Goal: Task Accomplishment & Management: Complete application form

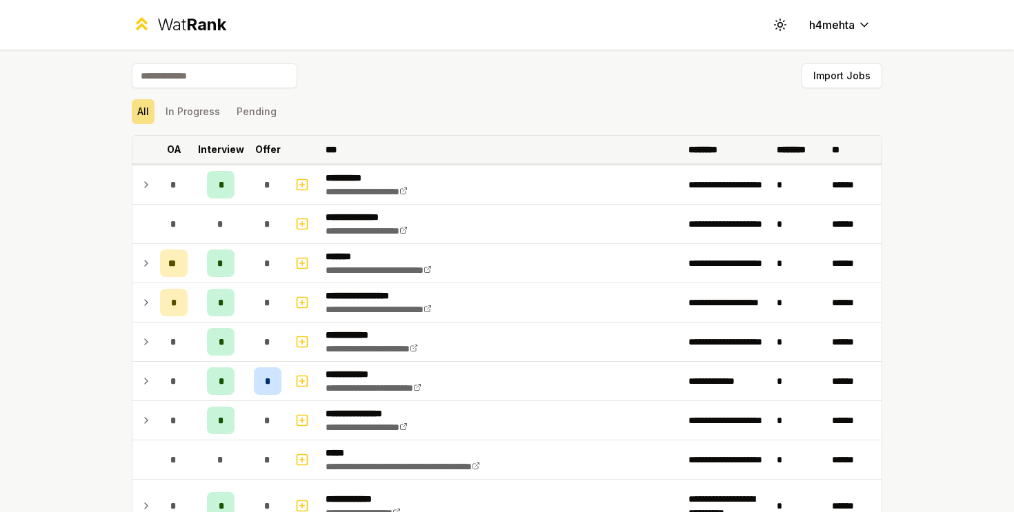
click at [261, 147] on p "Offer" at bounding box center [268, 150] width 26 height 14
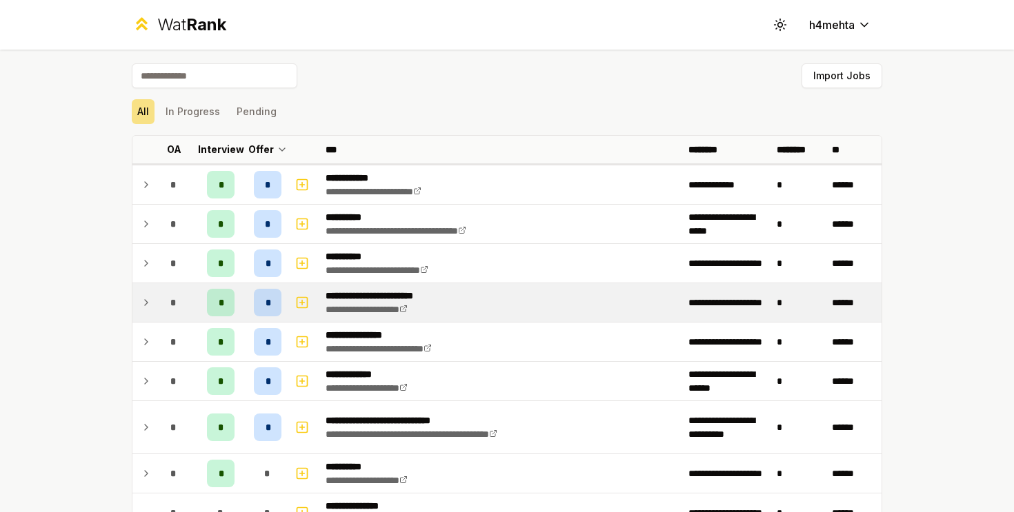
click at [260, 305] on div "*" at bounding box center [268, 303] width 28 height 28
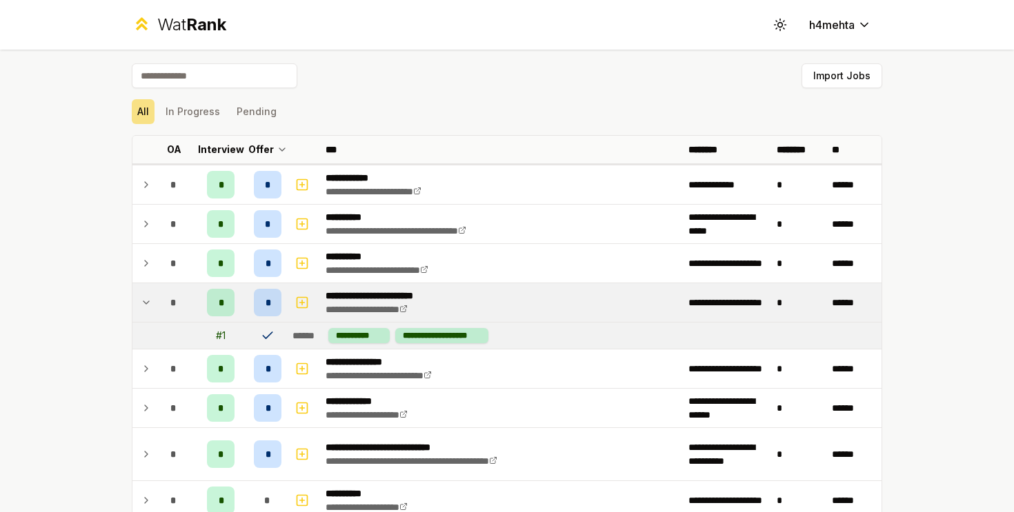
click at [159, 308] on td "*" at bounding box center [173, 302] width 39 height 39
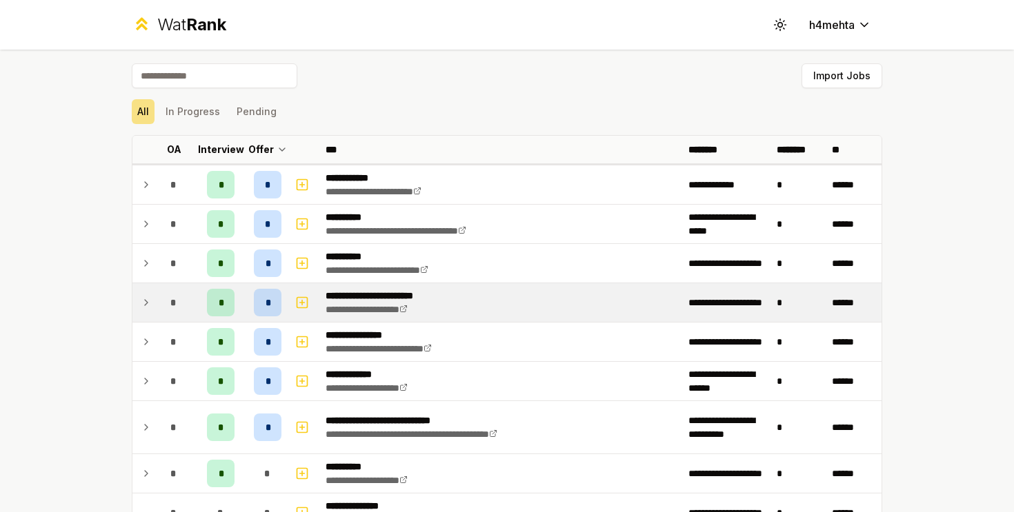
click at [159, 308] on td "*" at bounding box center [173, 302] width 39 height 39
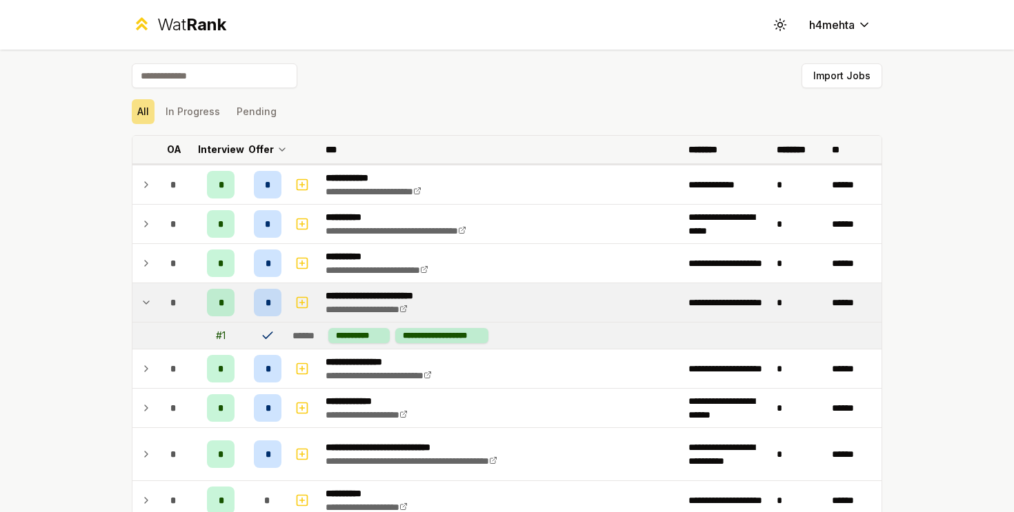
click at [220, 161] on th "Interview" at bounding box center [220, 150] width 55 height 28
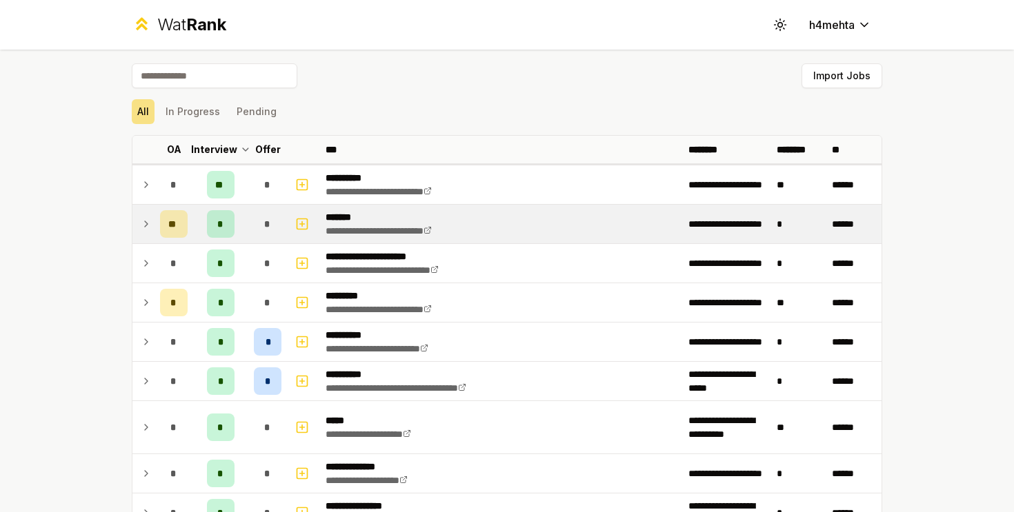
click at [143, 222] on icon at bounding box center [146, 224] width 11 height 17
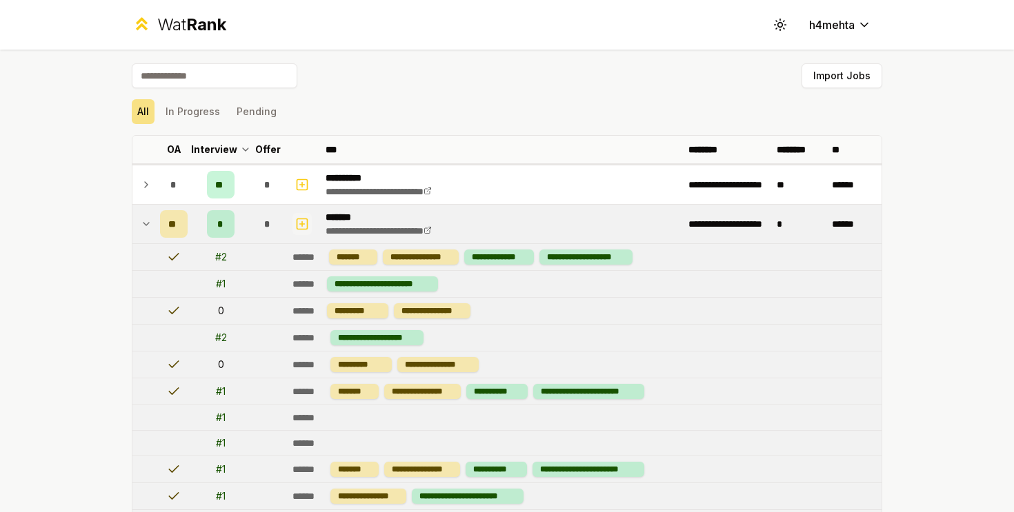
click at [303, 223] on icon "button" at bounding box center [302, 224] width 14 height 17
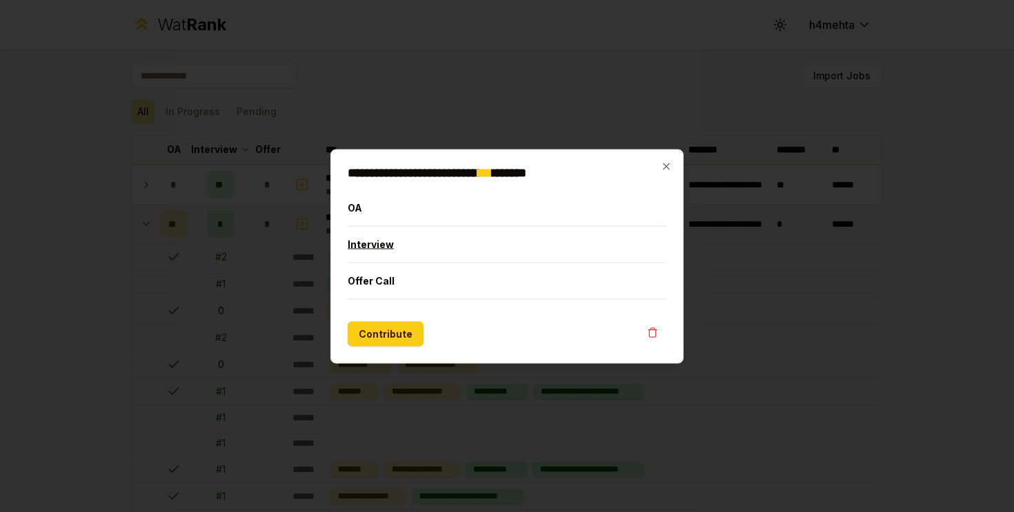
click at [382, 244] on button "Interview" at bounding box center [506, 244] width 319 height 36
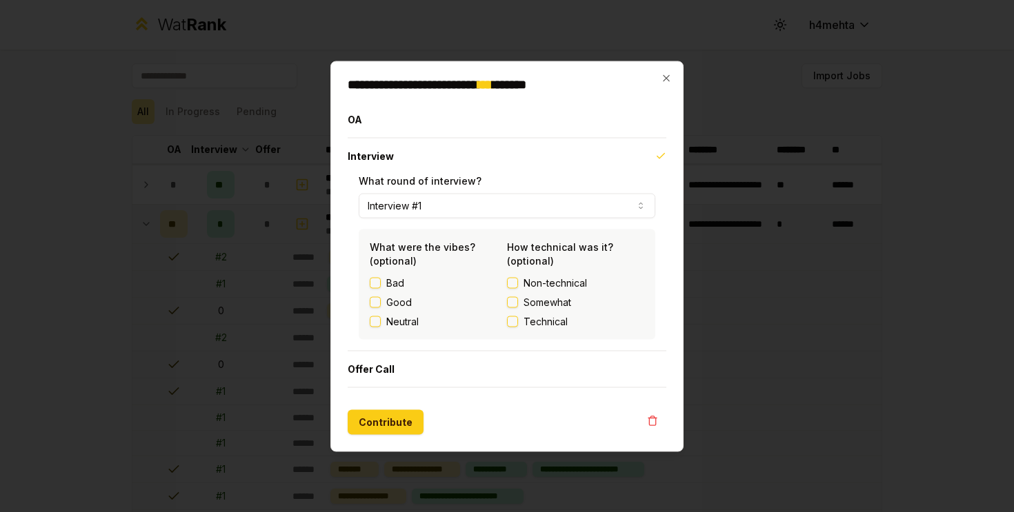
click at [398, 301] on label "Good" at bounding box center [399, 302] width 26 height 14
click at [381, 301] on button "Good" at bounding box center [375, 301] width 11 height 11
click at [551, 310] on div "Non-technical Somewhat Technical" at bounding box center [575, 302] width 137 height 52
click at [523, 303] on span "Somewhat" at bounding box center [547, 302] width 48 height 14
click at [518, 303] on button "Somewhat" at bounding box center [512, 301] width 11 height 11
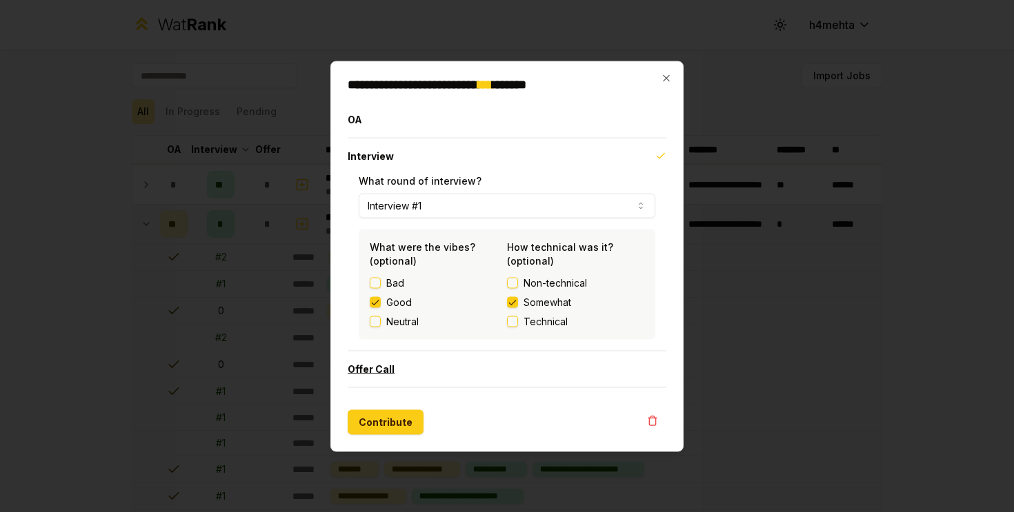
click at [414, 369] on button "Offer Call" at bounding box center [506, 369] width 319 height 36
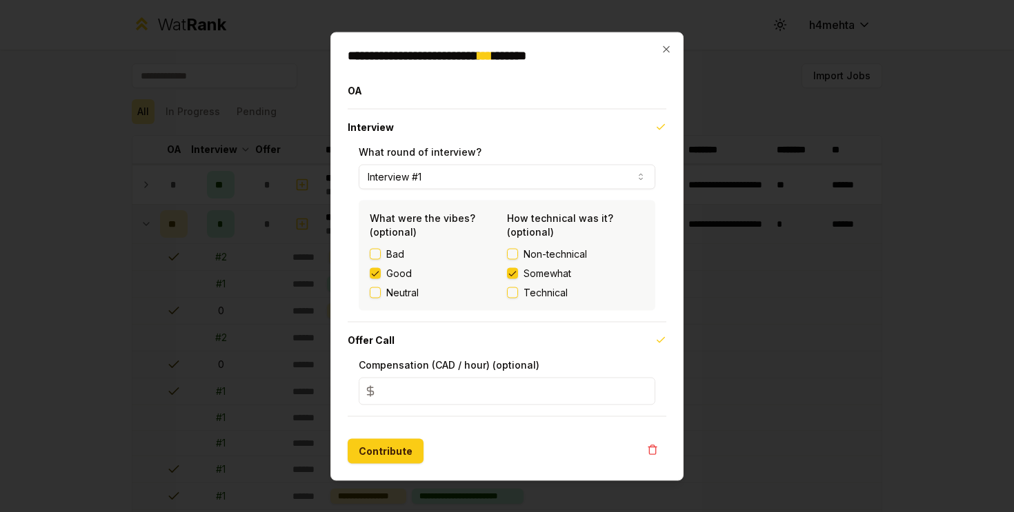
click at [416, 381] on input "*" at bounding box center [507, 391] width 296 height 28
type input "****"
click at [651, 449] on icon "button" at bounding box center [652, 449] width 11 height 11
click at [650, 446] on icon "button" at bounding box center [651, 446] width 3 height 2
click at [649, 447] on icon "button" at bounding box center [652, 449] width 11 height 11
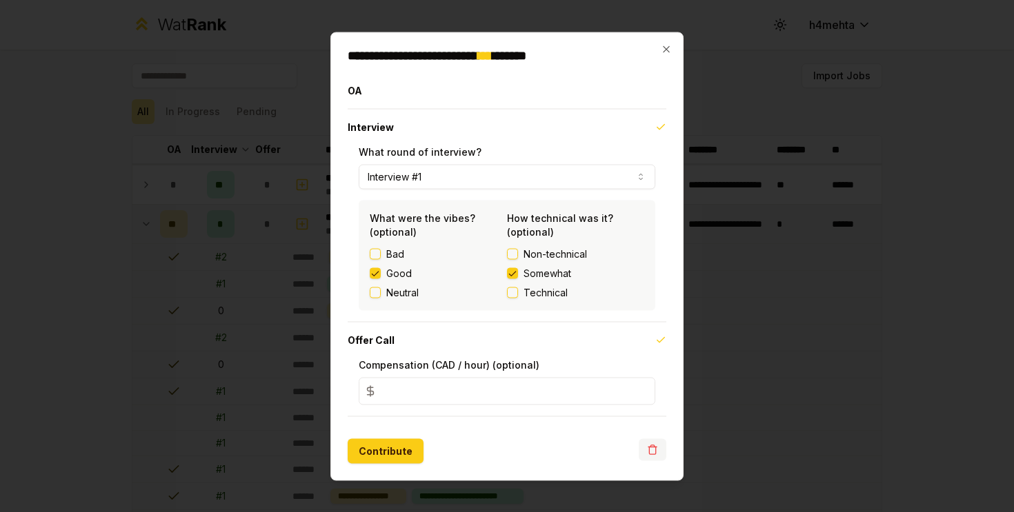
click at [658, 447] on button "button" at bounding box center [652, 449] width 28 height 22
click at [669, 48] on icon "button" at bounding box center [666, 48] width 11 height 11
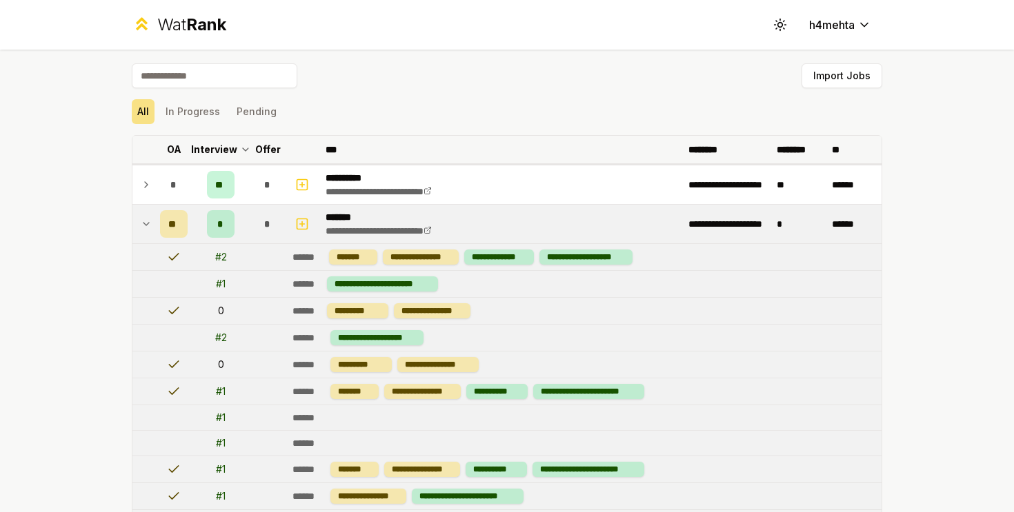
click at [177, 146] on p "OA" at bounding box center [174, 150] width 14 height 14
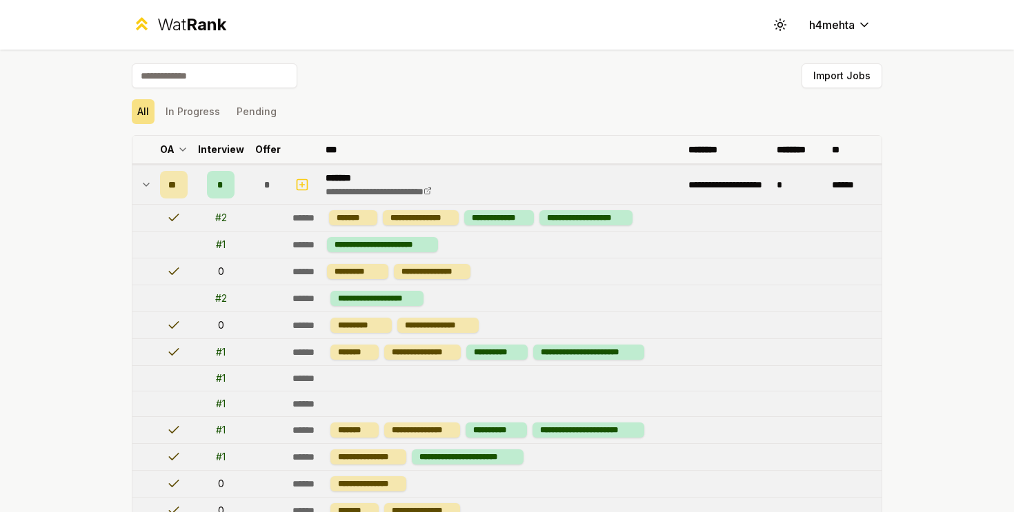
click at [206, 152] on p "Interview" at bounding box center [221, 150] width 46 height 14
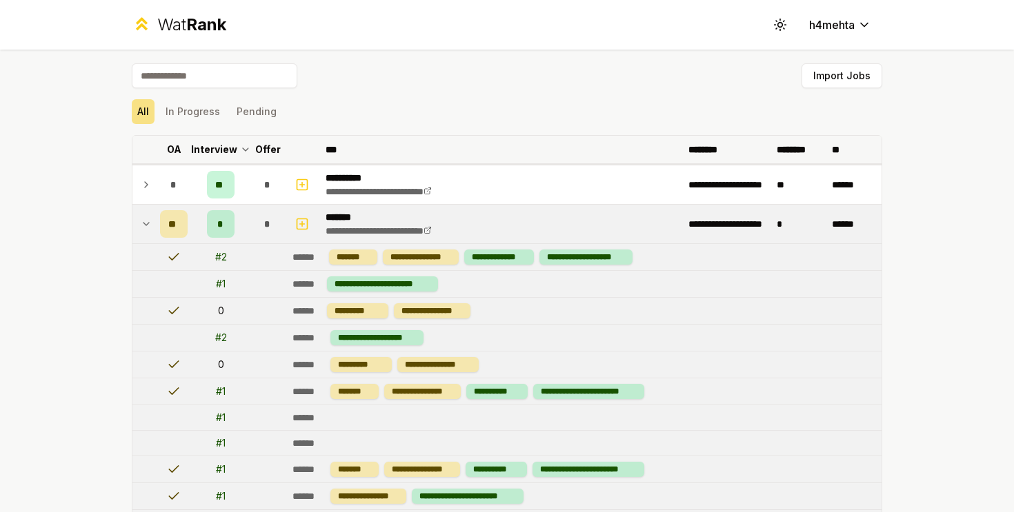
click at [206, 155] on p "Interview" at bounding box center [214, 150] width 46 height 14
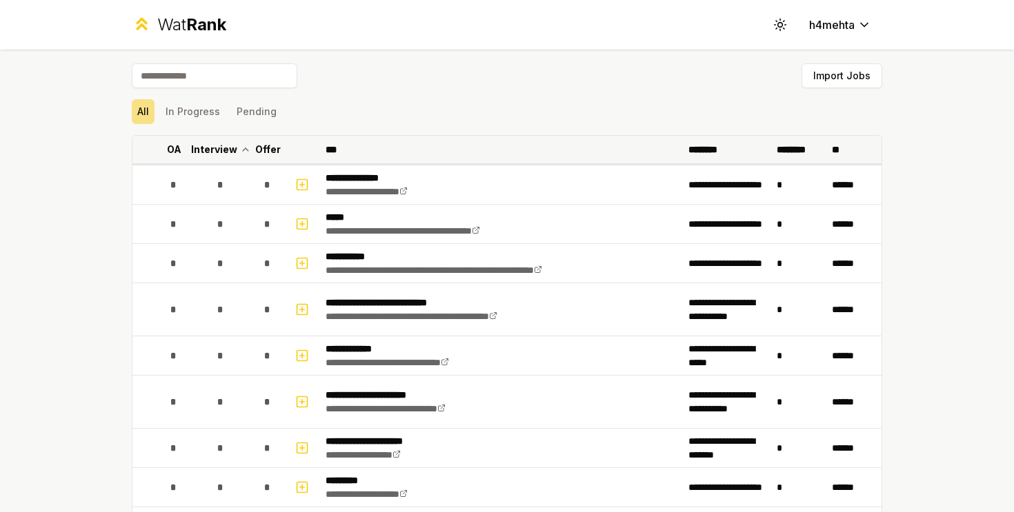
click at [171, 153] on p "OA" at bounding box center [174, 150] width 14 height 14
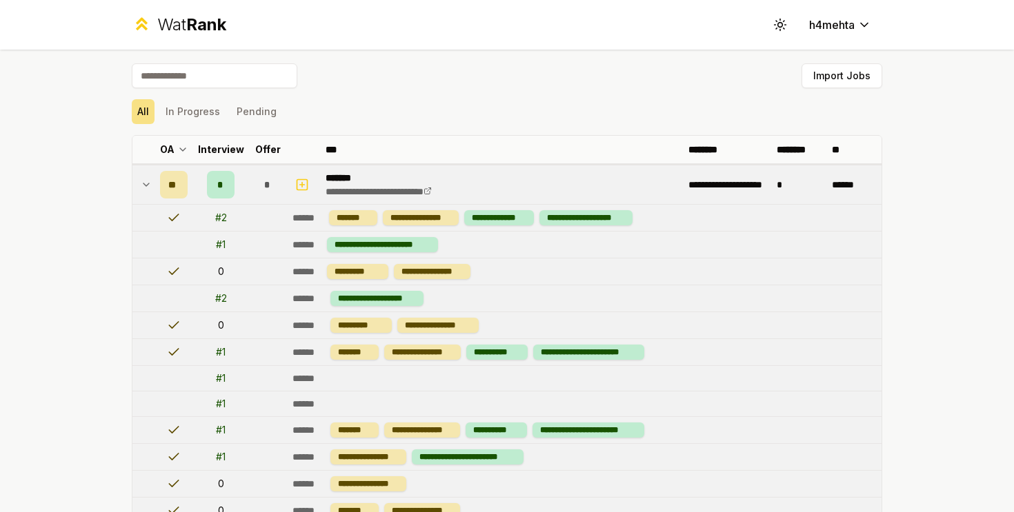
click at [145, 177] on icon at bounding box center [146, 185] width 11 height 17
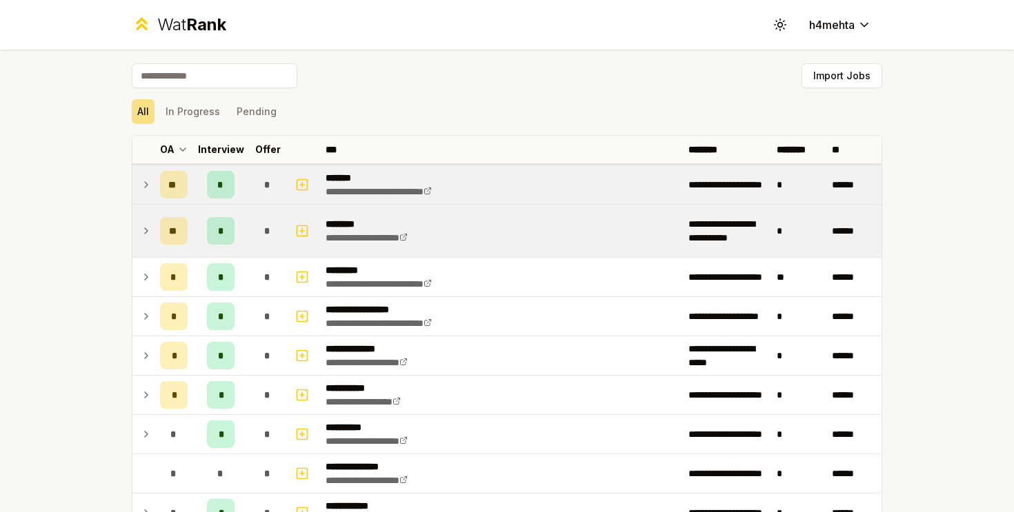
click at [159, 227] on td "**" at bounding box center [173, 231] width 39 height 52
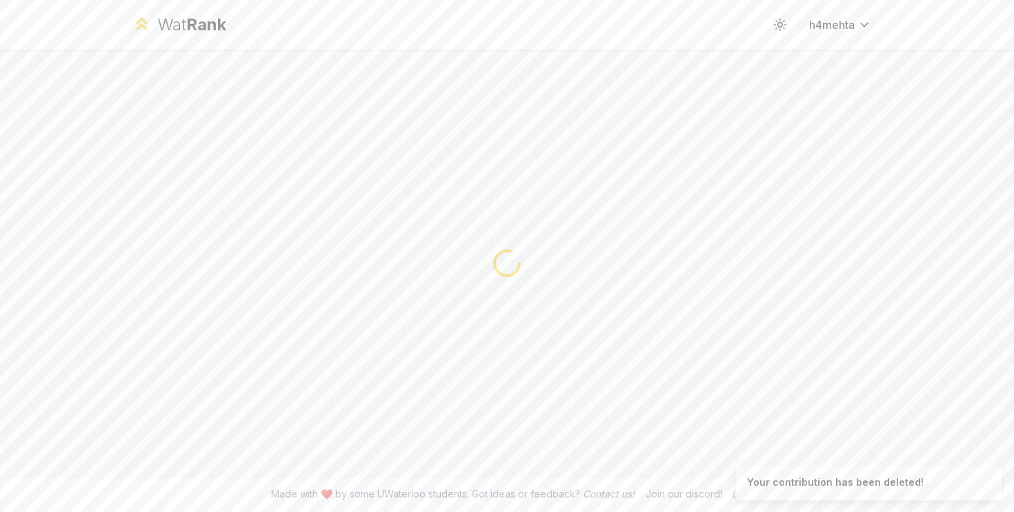
click at [150, 232] on div at bounding box center [507, 263] width 794 height 427
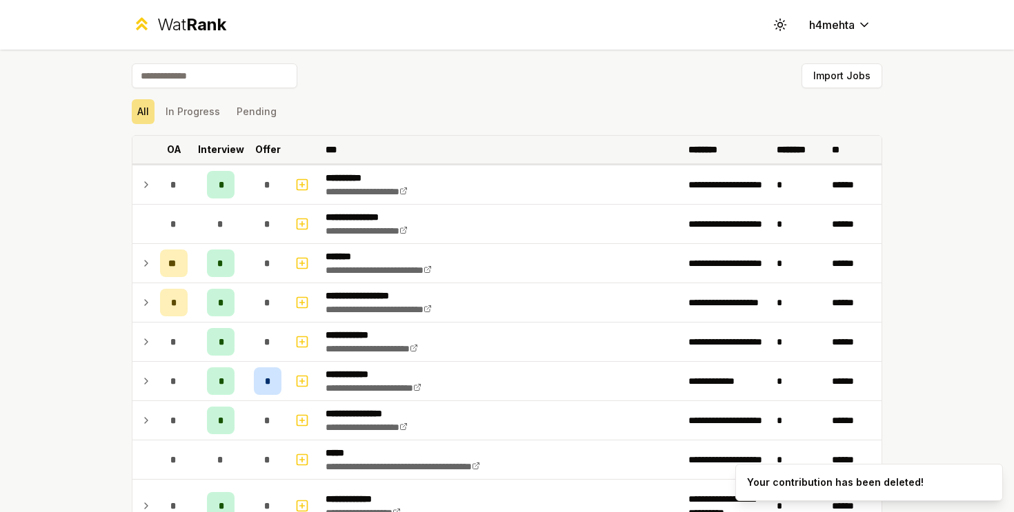
click at [235, 152] on p "Interview" at bounding box center [221, 150] width 46 height 14
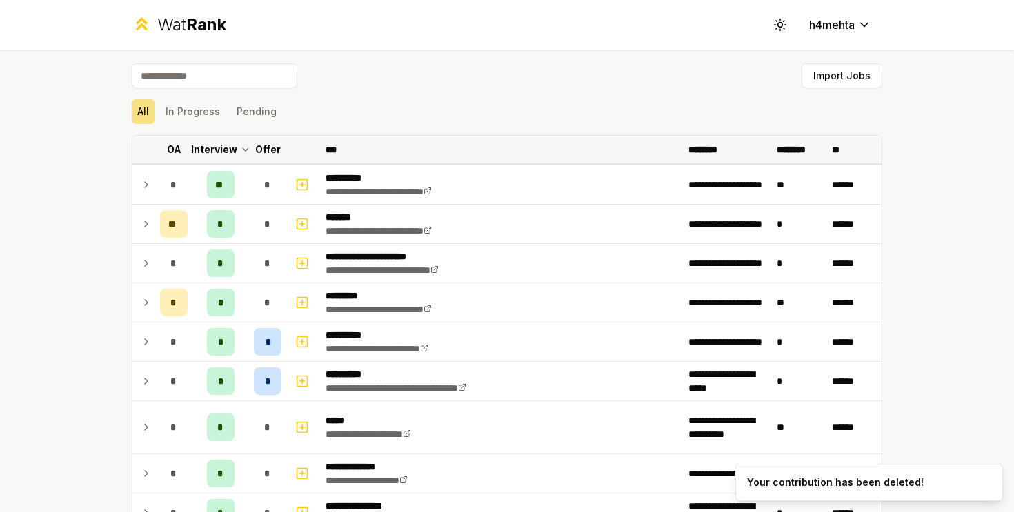
click at [256, 150] on p "Offer" at bounding box center [268, 150] width 26 height 14
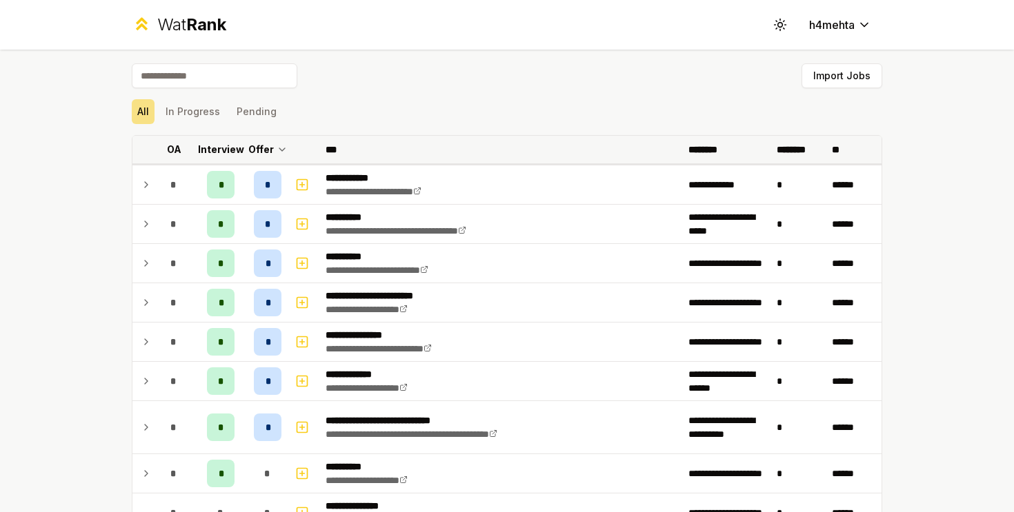
click at [188, 153] on th "OA" at bounding box center [173, 150] width 39 height 28
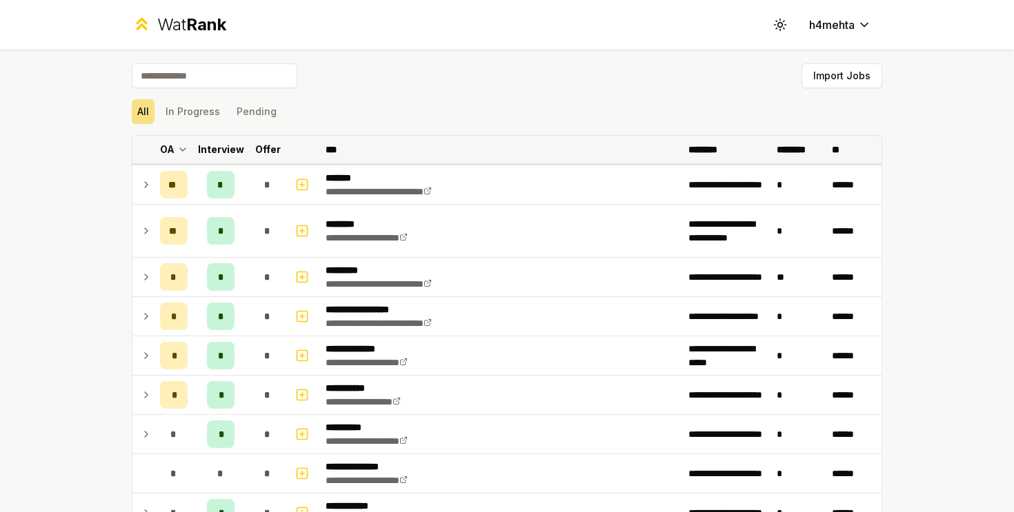
click at [201, 153] on p "Interview" at bounding box center [221, 150] width 46 height 14
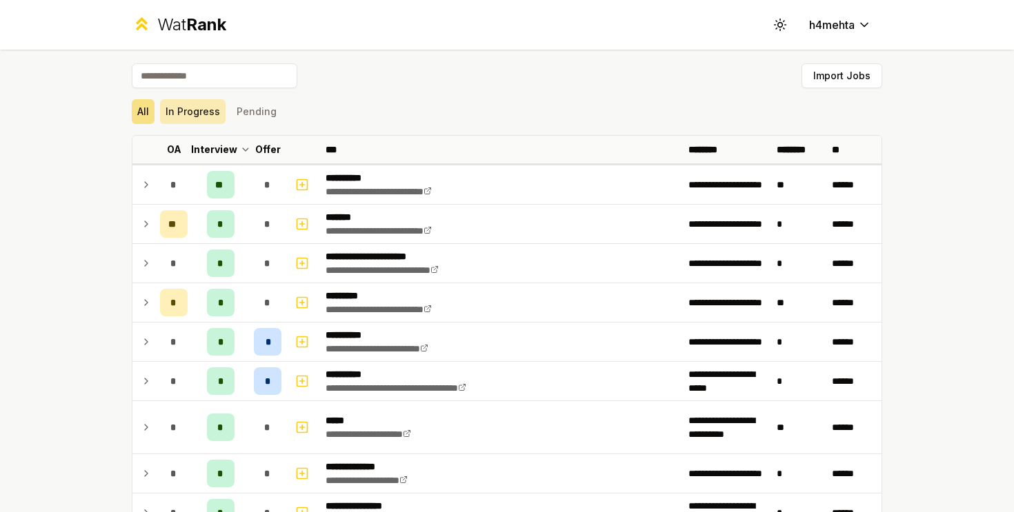
click at [190, 114] on button "In Progress" at bounding box center [192, 111] width 65 height 25
click at [150, 103] on button "All" at bounding box center [143, 111] width 23 height 25
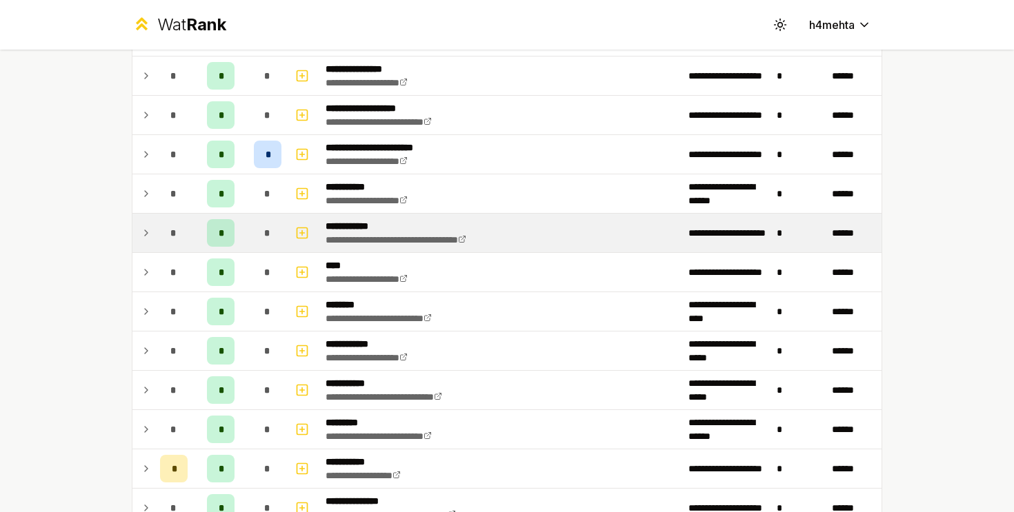
scroll to position [1364, 0]
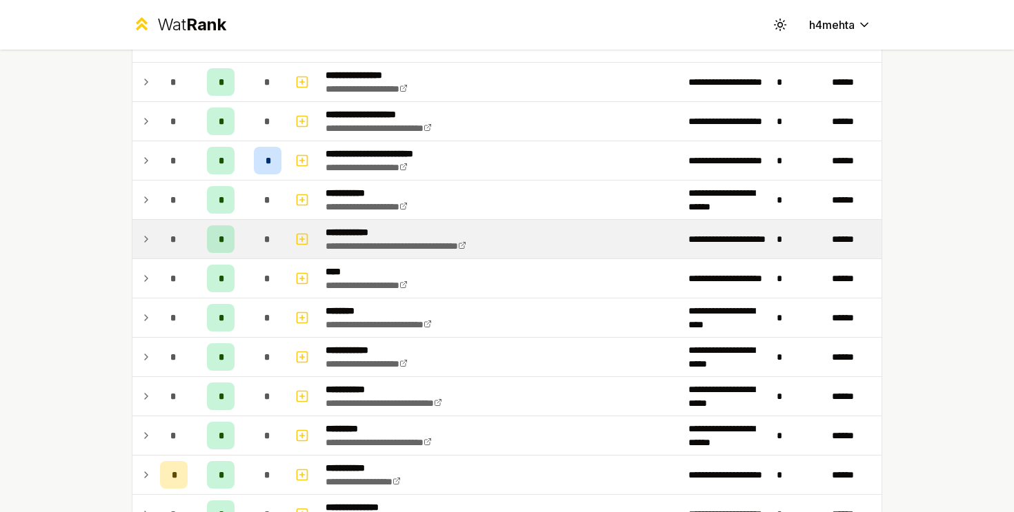
click at [162, 231] on div "*" at bounding box center [174, 239] width 28 height 28
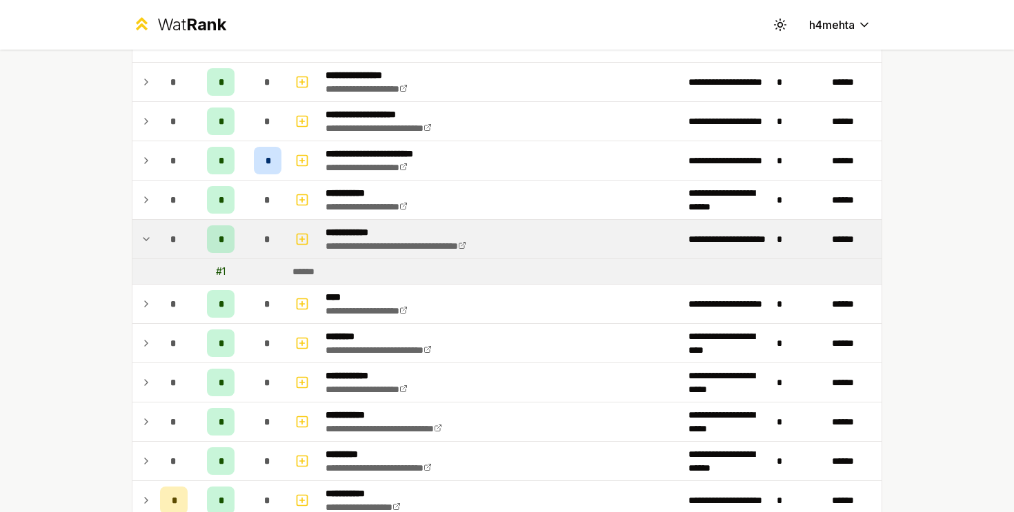
click at [162, 231] on div "*" at bounding box center [174, 239] width 28 height 28
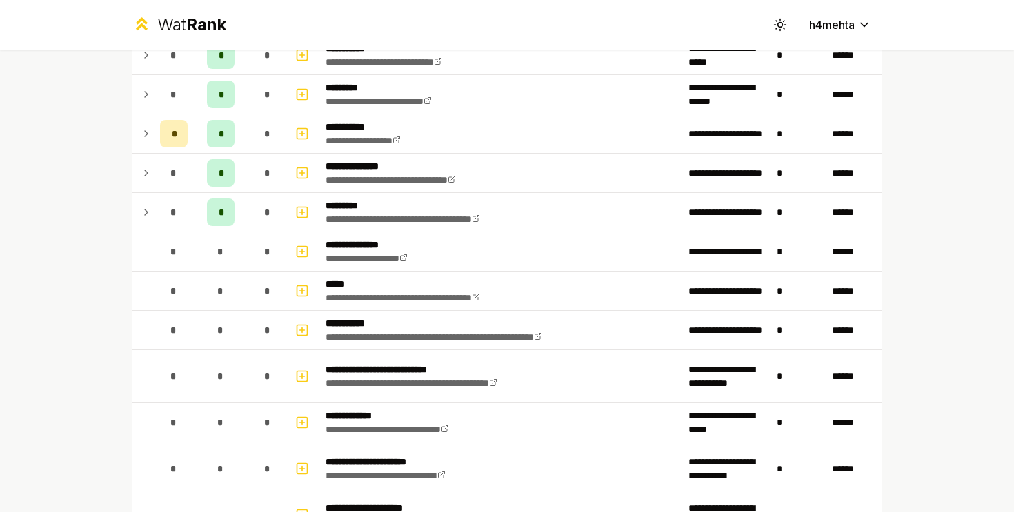
scroll to position [1702, 0]
